Goal: Entertainment & Leisure: Consume media (video, audio)

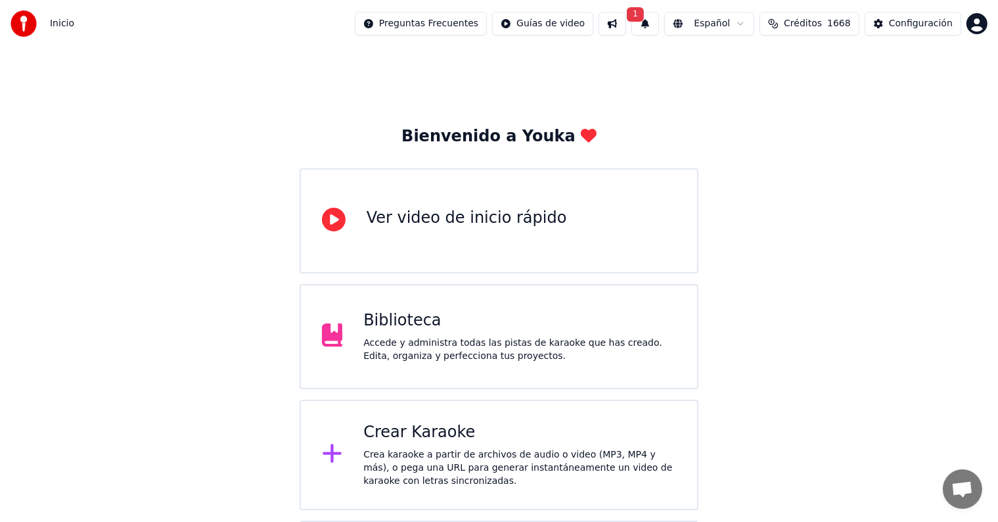
click at [656, 23] on button "1" at bounding box center [646, 24] width 28 height 24
click at [745, 68] on button "Actualizar" at bounding box center [747, 65] width 68 height 24
click at [473, 329] on div "Biblioteca" at bounding box center [519, 320] width 313 height 21
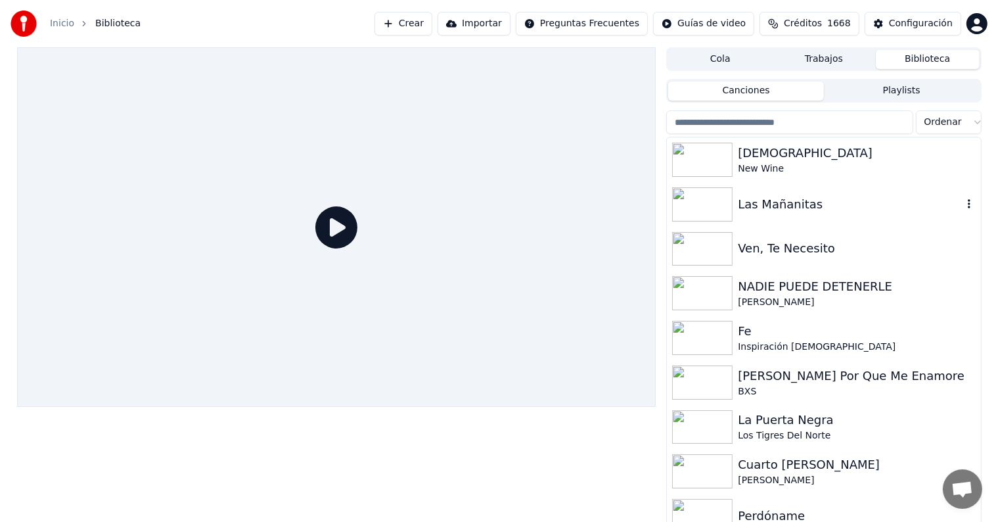
click at [963, 205] on icon "button" at bounding box center [969, 204] width 13 height 11
click at [709, 289] on img at bounding box center [702, 293] width 60 height 34
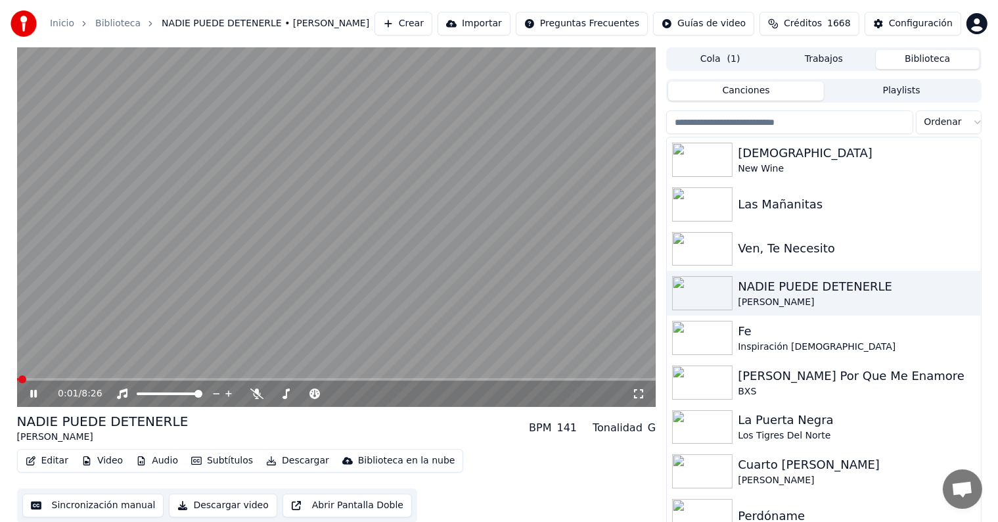
click at [33, 397] on icon at bounding box center [43, 393] width 31 height 11
click at [260, 394] on icon at bounding box center [256, 393] width 13 height 11
click at [17, 381] on span at bounding box center [21, 379] width 8 height 8
